Goal: Task Accomplishment & Management: Use online tool/utility

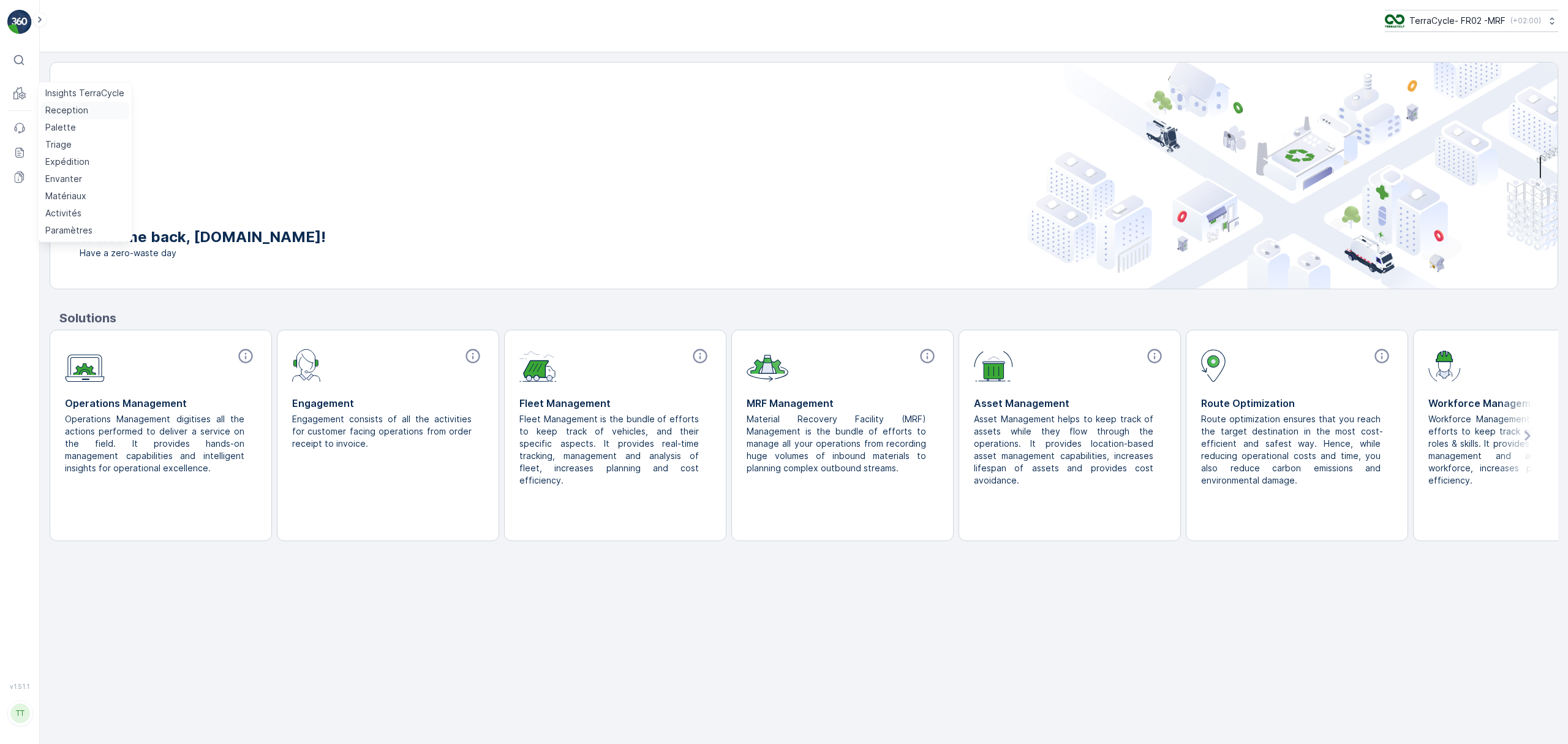
click at [51, 108] on p "Reception" at bounding box center [66, 110] width 43 height 12
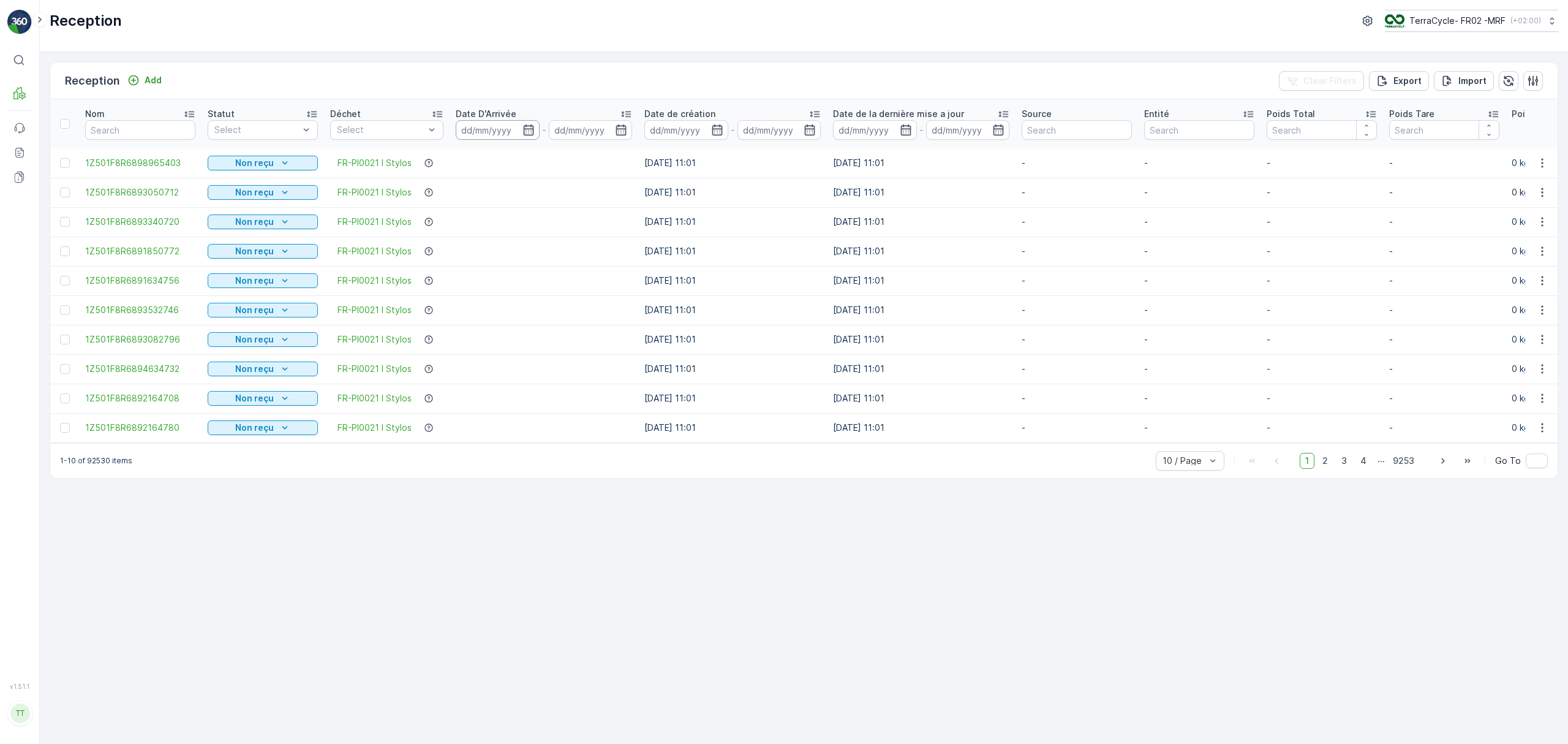
click at [488, 133] on input at bounding box center [497, 130] width 84 height 20
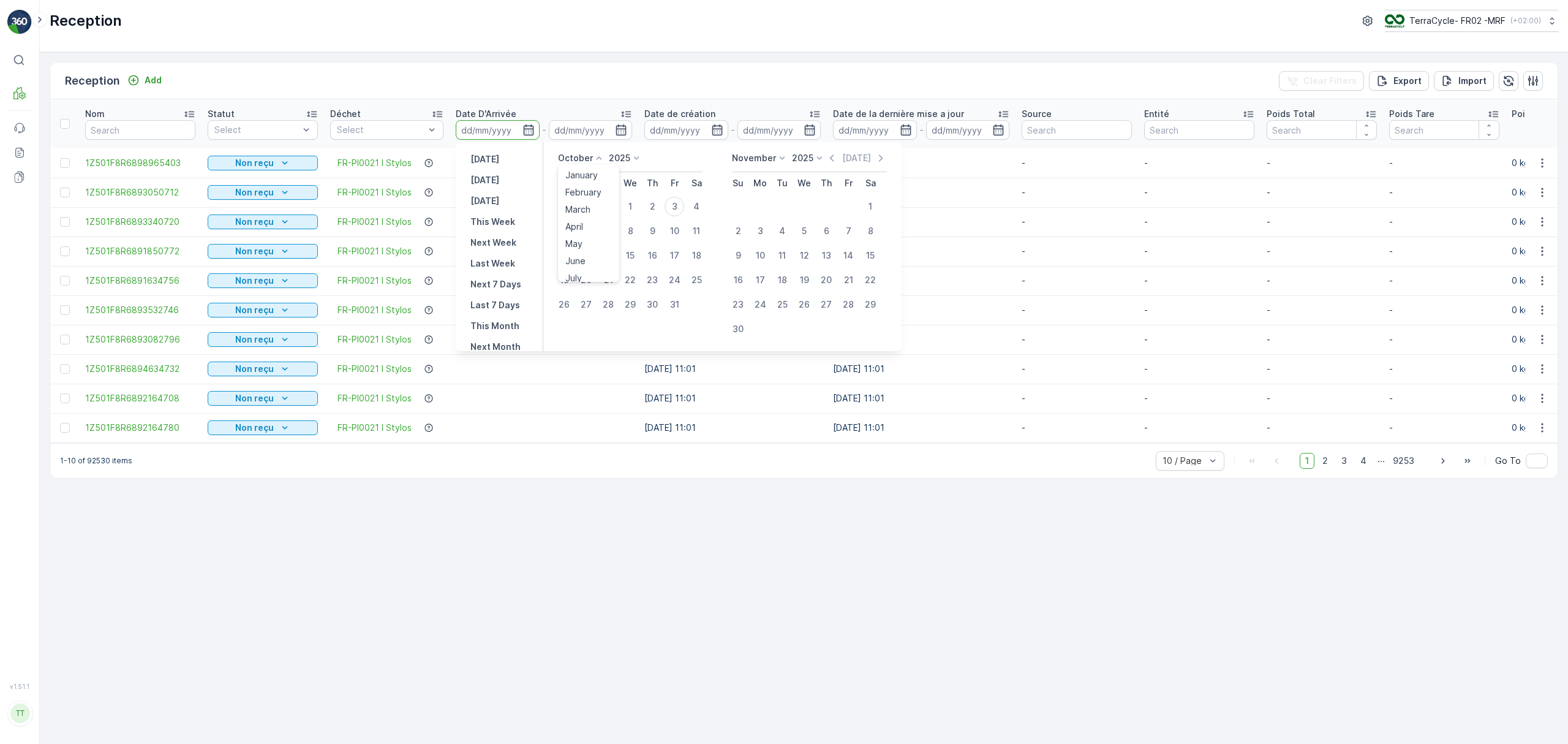
click at [575, 159] on p "October" at bounding box center [575, 158] width 35 height 12
click at [583, 218] on span "September" at bounding box center [588, 220] width 47 height 12
click at [648, 280] on div "25" at bounding box center [653, 280] width 20 height 20
type input "[DATE]"
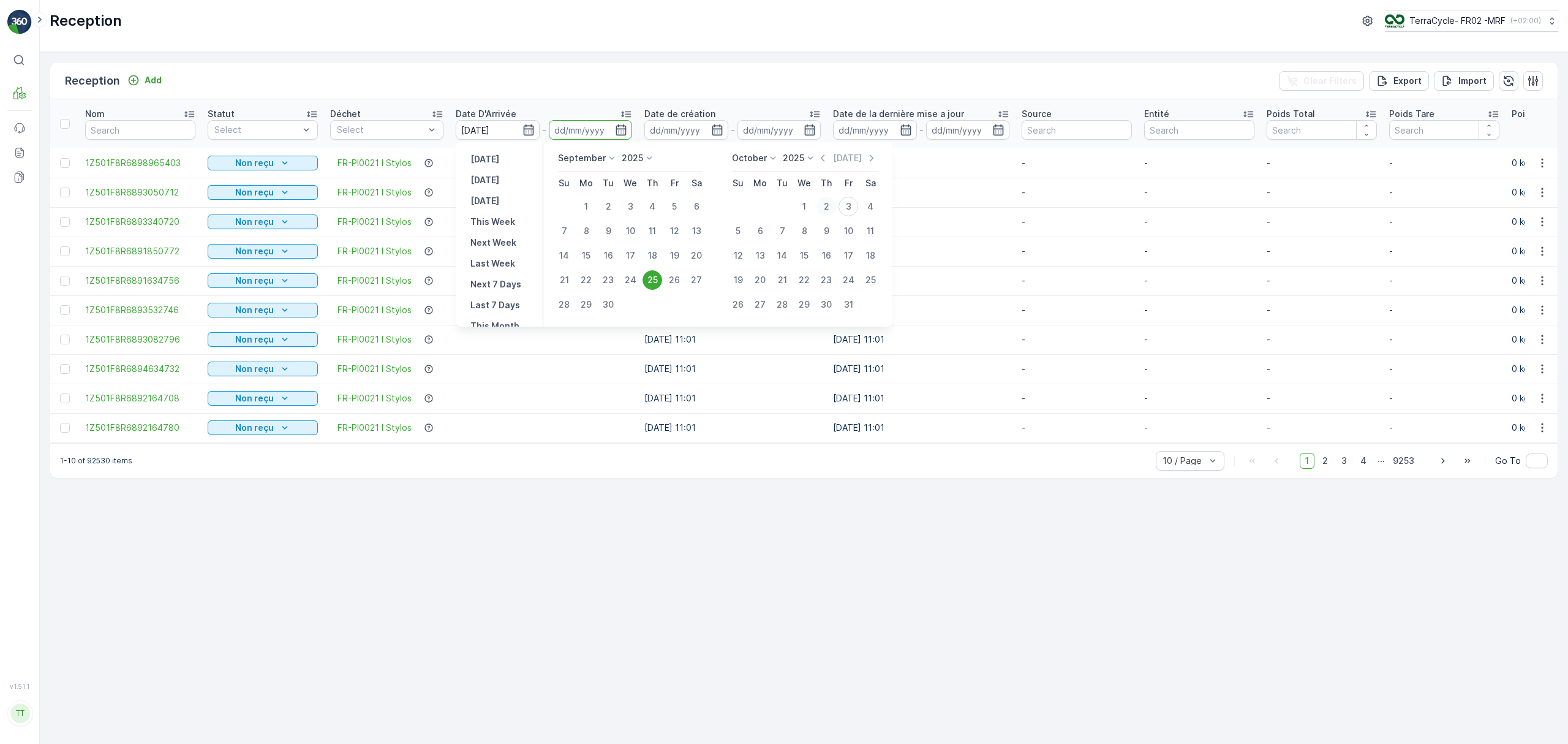
click at [824, 209] on div "2" at bounding box center [826, 206] width 20 height 20
type input "[DATE]"
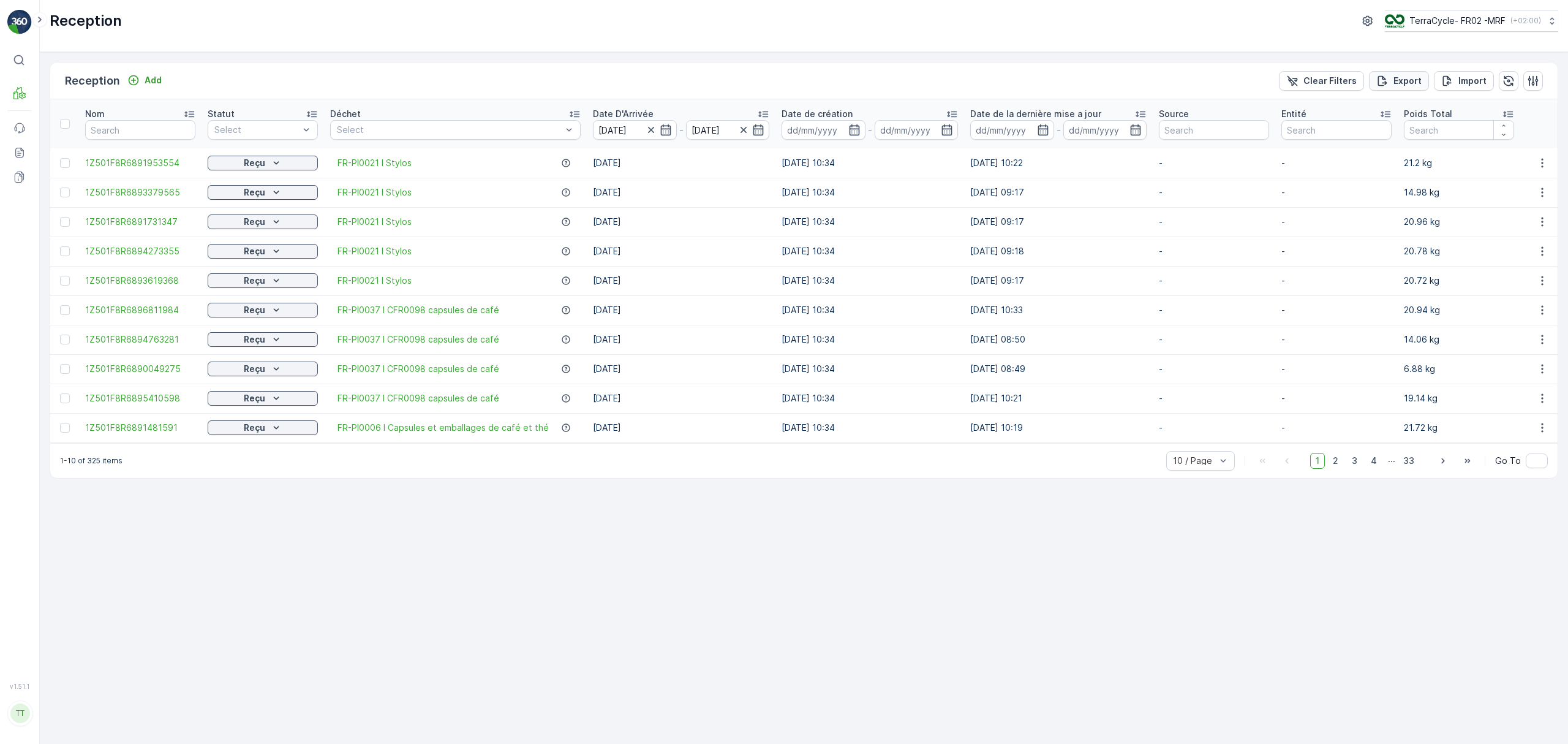
click at [1402, 81] on p "Export" at bounding box center [1408, 80] width 28 height 12
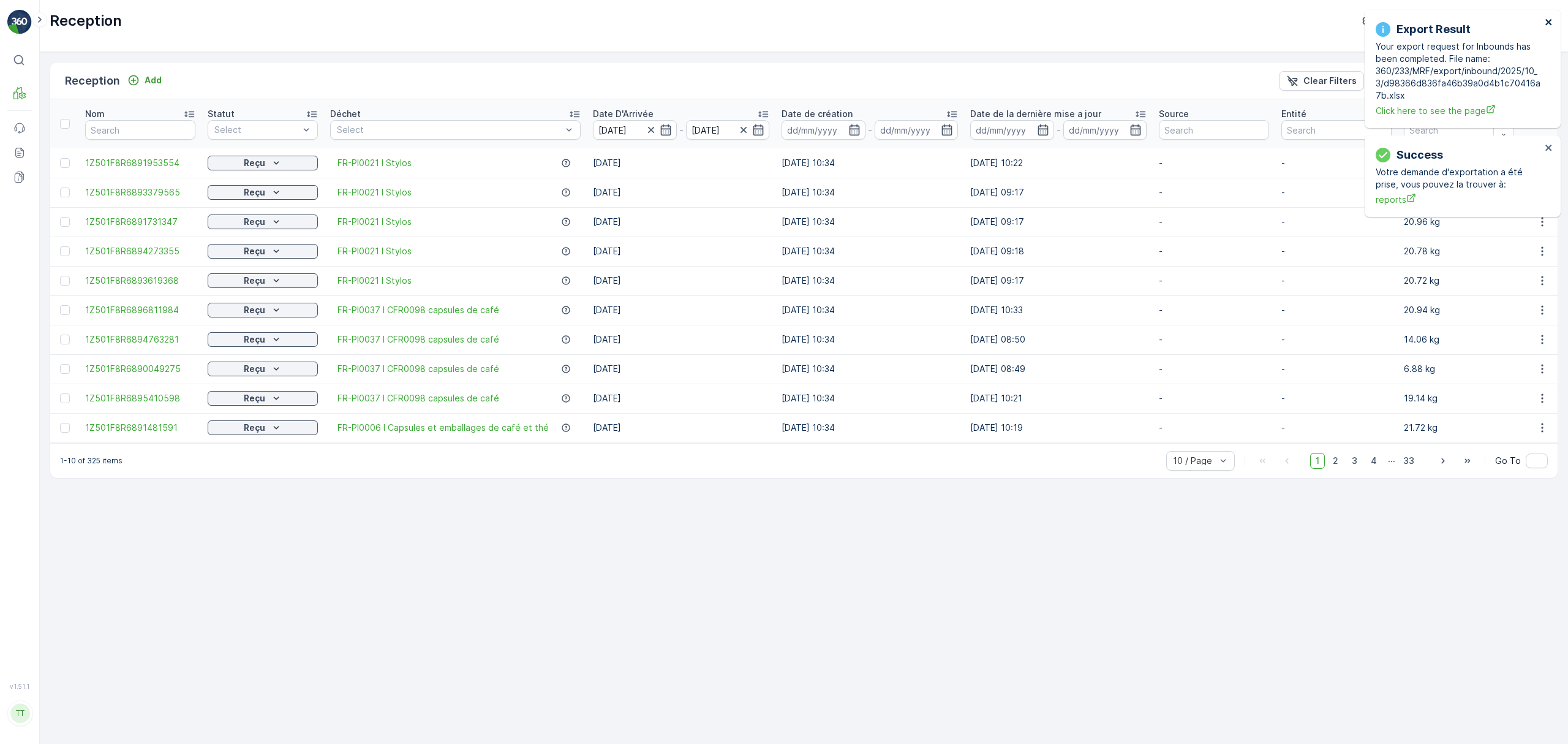
click at [1544, 23] on icon "close" at bounding box center [1548, 22] width 9 height 10
